Goal: Information Seeking & Learning: Learn about a topic

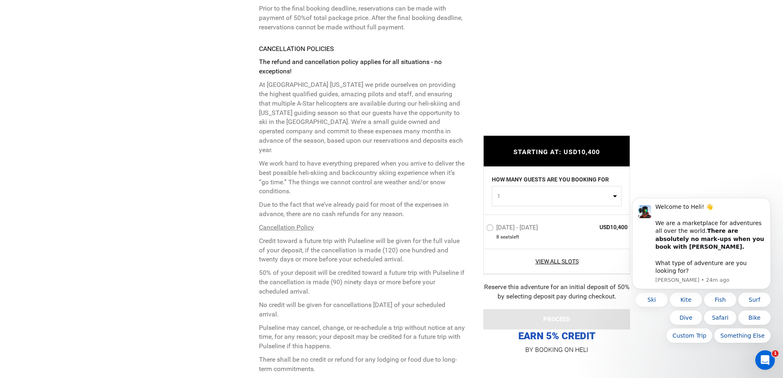
scroll to position [2026, 0]
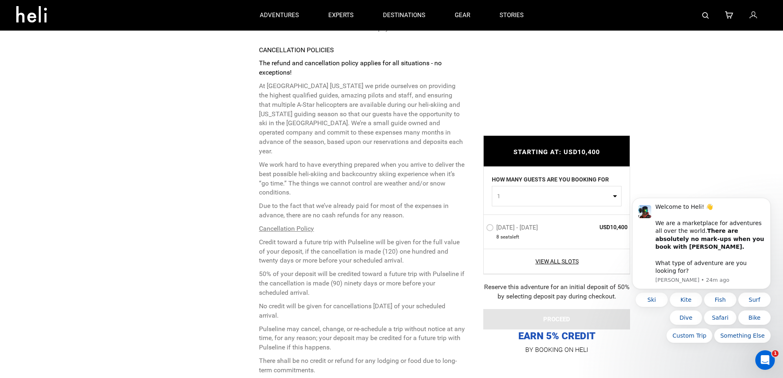
click at [437, 140] on p "At Pulseline Alaska we pride ourselves on providing the highest qualified guide…" at bounding box center [362, 119] width 206 height 75
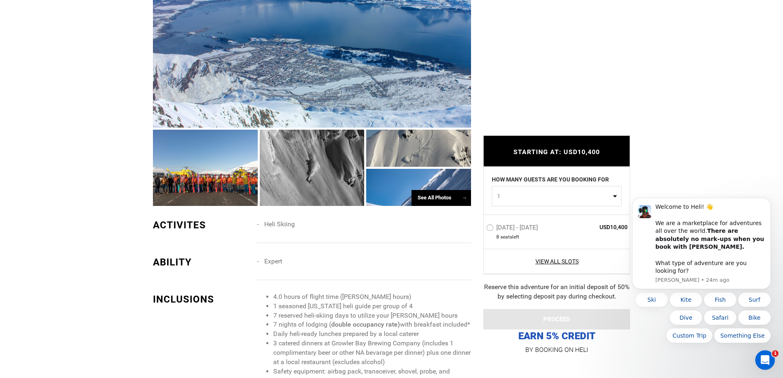
scroll to position [514, 0]
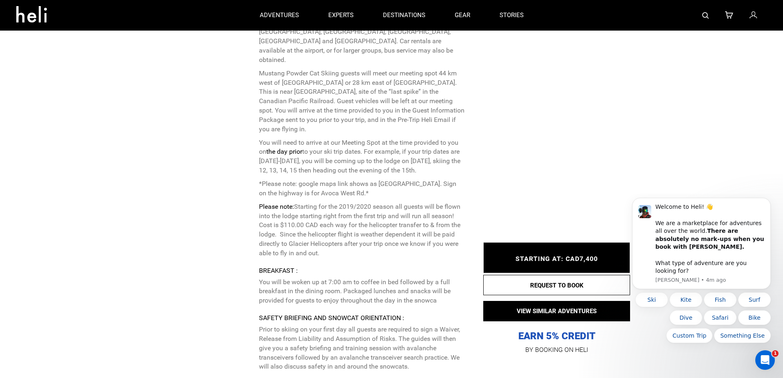
scroll to position [2119, 0]
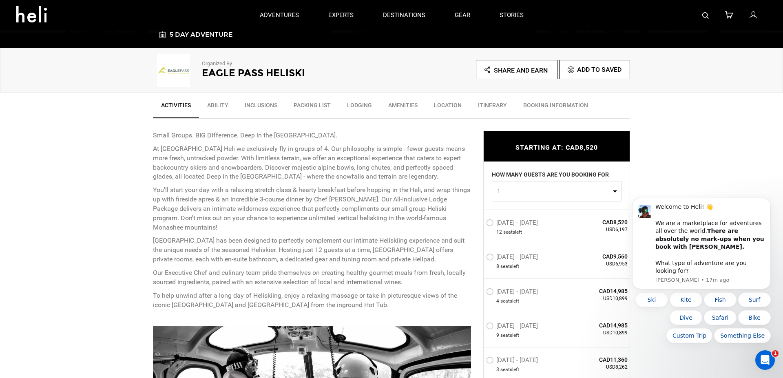
scroll to position [215, 0]
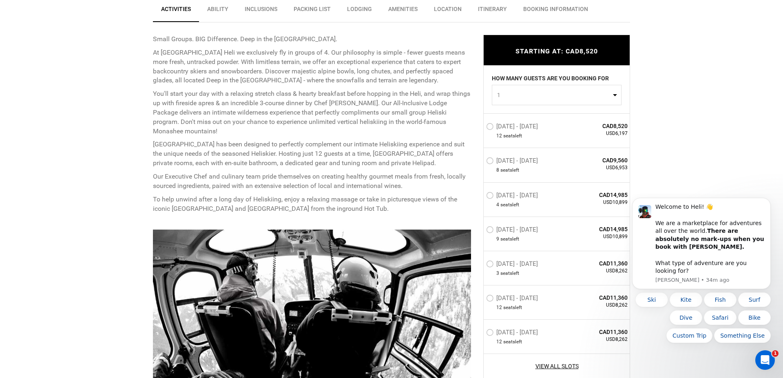
scroll to position [324, 0]
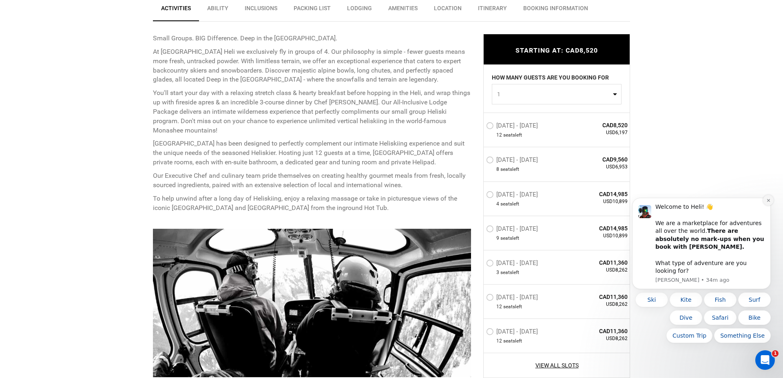
click at [766, 203] on icon "Dismiss notification" at bounding box center [768, 200] width 4 height 4
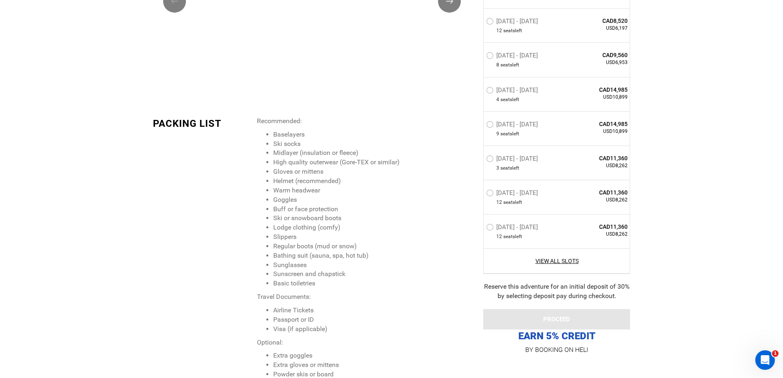
scroll to position [1221, 0]
